Goal: Use online tool/utility: Utilize a website feature to perform a specific function

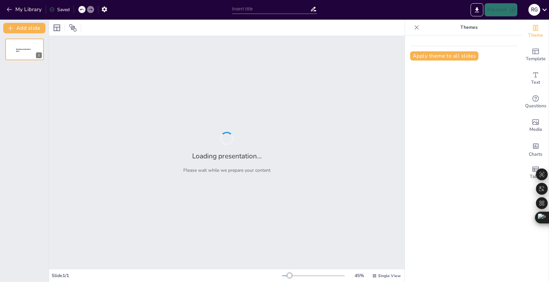
type input "Preparación Espiritual para el Fin de los Tiempos: Reflexiones desde [PERSON_NA…"
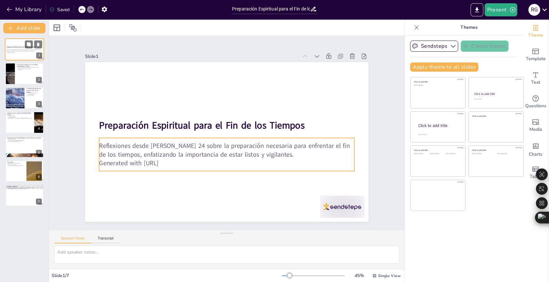
click at [36, 49] on p "Reflexiones desde [PERSON_NAME] 24 sobre la preparación necesaria para enfrenta…" at bounding box center [24, 50] width 35 height 2
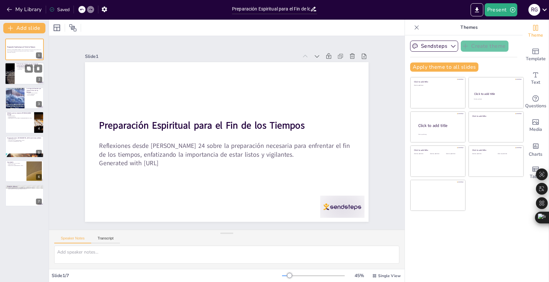
click at [23, 68] on p "La esperanza del mundo venidero" at bounding box center [29, 68] width 25 height 1
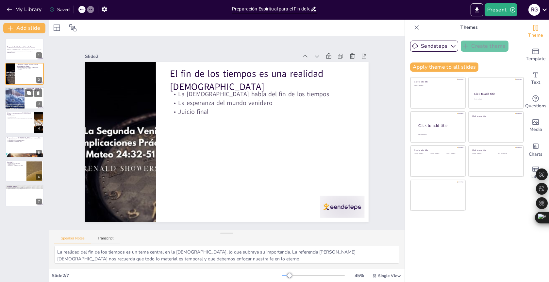
click at [17, 95] on div at bounding box center [14, 98] width 29 height 22
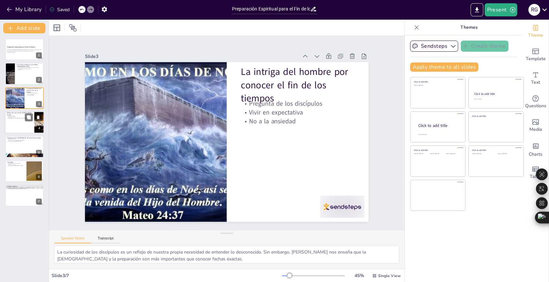
click at [26, 127] on div at bounding box center [24, 122] width 39 height 22
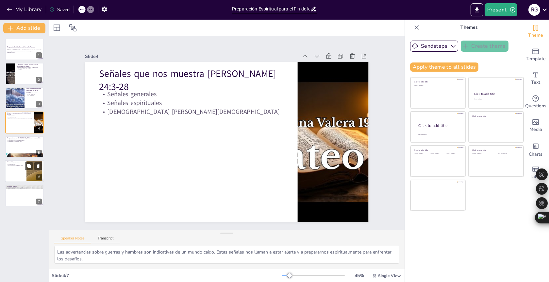
click at [24, 160] on div "Conclusión Realidad del fin de los tiempos Advertencias claras Respuesta de la …" at bounding box center [24, 160] width 39 height 0
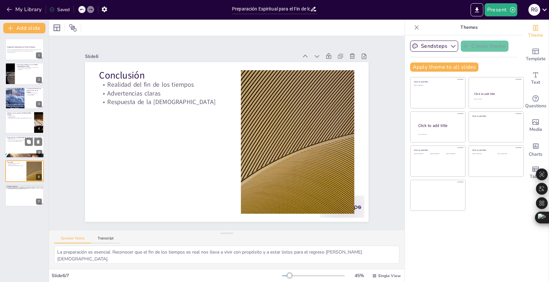
click at [22, 145] on div at bounding box center [24, 147] width 39 height 22
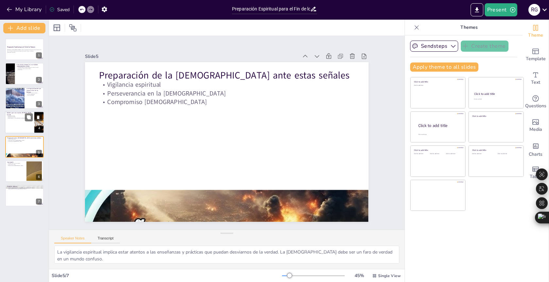
click at [16, 122] on div at bounding box center [24, 122] width 39 height 22
type textarea "Las advertencias sobre guerras y hambres son indicativas de un mundo caído. Est…"
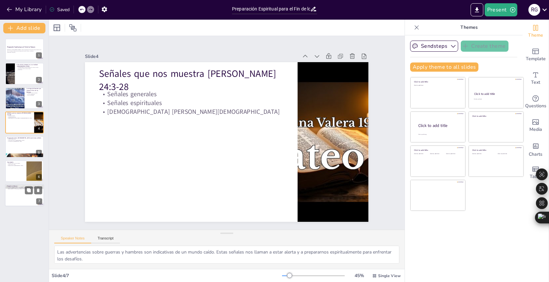
click at [22, 192] on div at bounding box center [24, 195] width 39 height 22
